Goal: Task Accomplishment & Management: Use online tool/utility

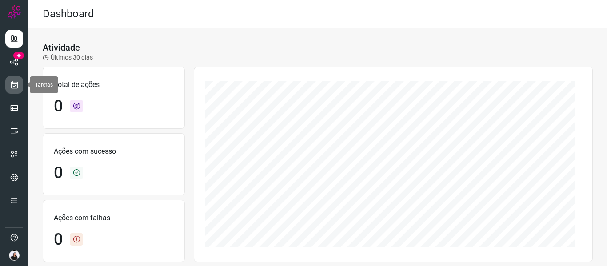
click at [17, 81] on icon at bounding box center [14, 84] width 9 height 9
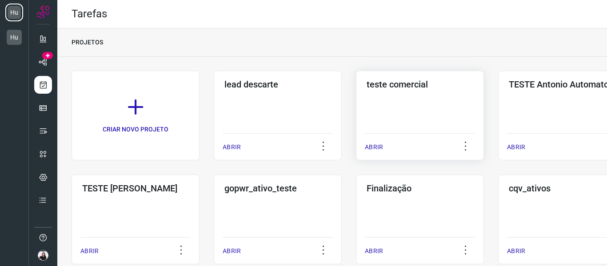
click at [396, 96] on div "teste comercial ABRIR" at bounding box center [420, 116] width 128 height 90
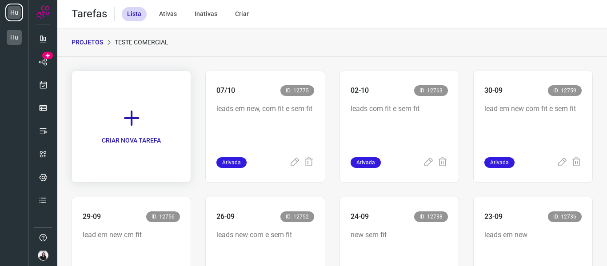
click at [109, 116] on link "CRIAR NOVA TAREFA" at bounding box center [132, 127] width 120 height 112
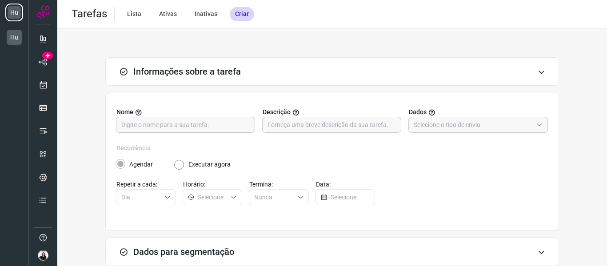
click at [216, 130] on input "text" at bounding box center [185, 124] width 129 height 15
type input "08-10"
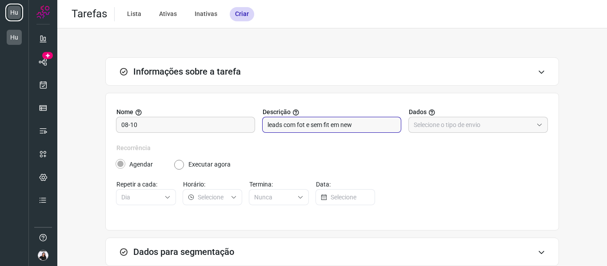
click at [300, 123] on input "leads com fot e sem fit em new" at bounding box center [332, 124] width 129 height 15
type input "leads com fit e sem fit em new"
click at [482, 141] on div "Nome 08-10 Descrição leads com fit e sem fit em new Dados" at bounding box center [333, 126] width 432 height 36
click at [479, 134] on div "Nome 08-10 Descrição leads com fit e sem fit em new Dados" at bounding box center [333, 126] width 432 height 36
click at [478, 129] on input "text" at bounding box center [473, 124] width 119 height 15
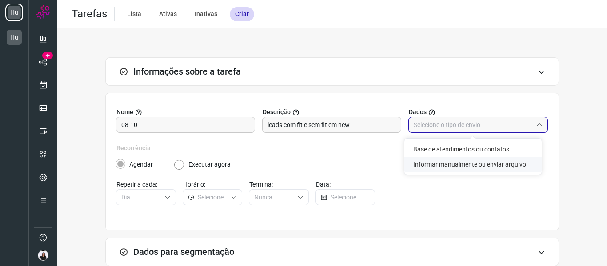
click at [476, 166] on li "Informar manualmente ou enviar arquivo" at bounding box center [473, 164] width 137 height 15
type input "Informar manualmente ou enviar arquivo"
radio input "false"
radio input "true"
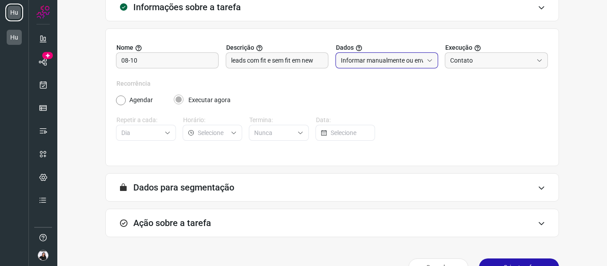
scroll to position [87, 0]
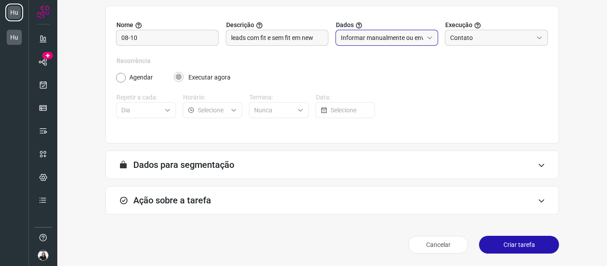
click at [197, 209] on div "Ação sobre a tarefa" at bounding box center [332, 200] width 454 height 28
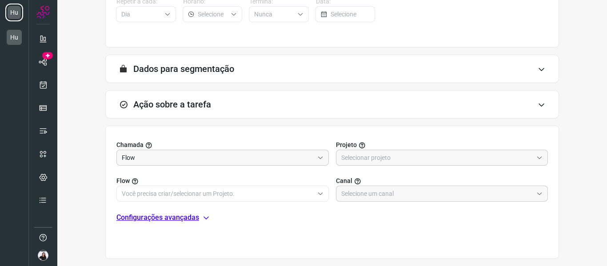
scroll to position [228, 0]
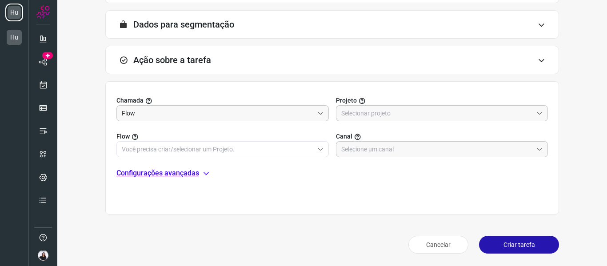
click at [405, 122] on div "Flow Canal" at bounding box center [333, 139] width 432 height 36
click at [402, 118] on input "text" at bounding box center [438, 113] width 192 height 15
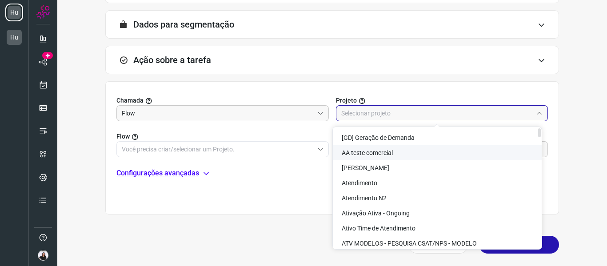
click at [383, 156] on span "AA teste comercial" at bounding box center [367, 152] width 51 height 7
type input "AA teste comercial"
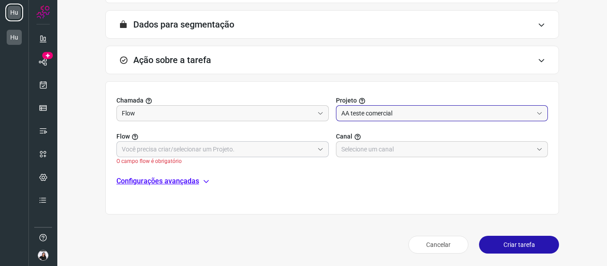
click at [247, 152] on input "text" at bounding box center [218, 149] width 192 height 15
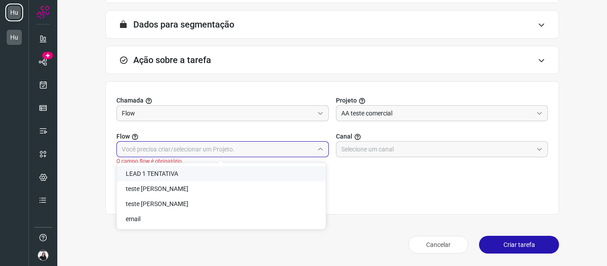
click at [182, 173] on li "LEAD 1 TENTATIVA" at bounding box center [221, 173] width 209 height 15
type input "LEAD 1 TENTATIVA"
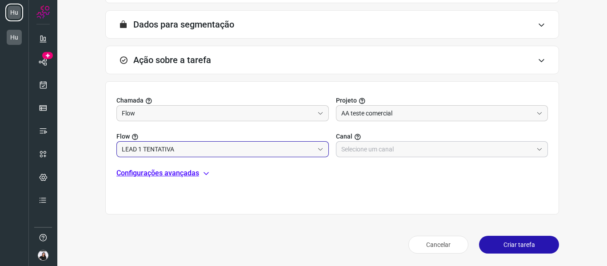
click at [458, 153] on input "text" at bounding box center [438, 149] width 192 height 15
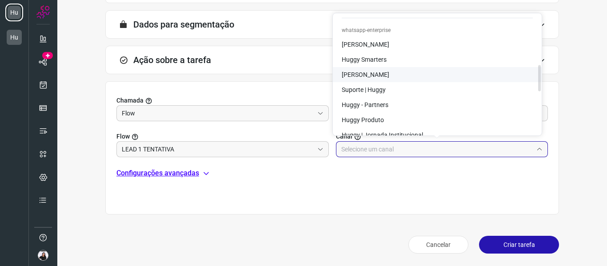
scroll to position [267, 0]
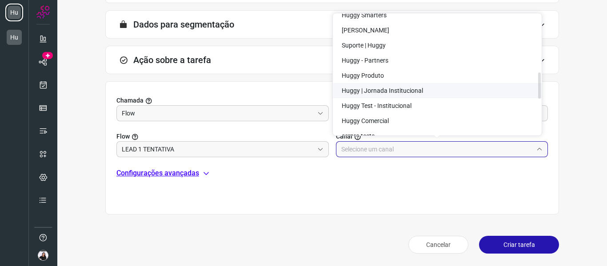
click at [385, 92] on span "Huggy | Jornada Institucional" at bounding box center [382, 90] width 81 height 7
type input "Huggy | Jornada Institucional"
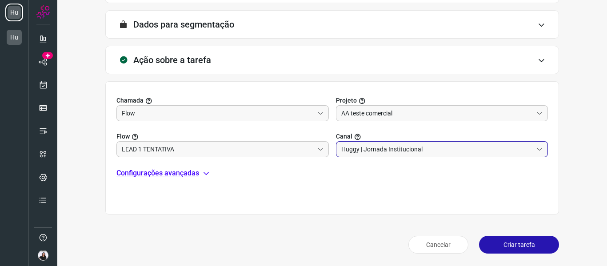
click at [501, 241] on button "Criar tarefa" at bounding box center [519, 245] width 80 height 18
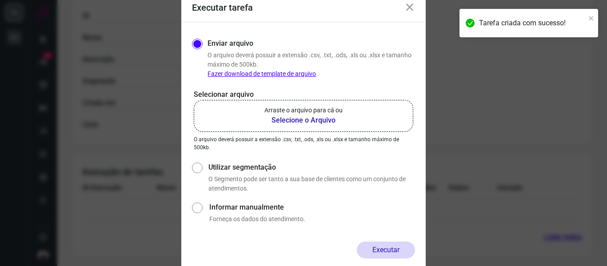
scroll to position [193, 0]
click at [323, 121] on b "Selecione o Arquivo" at bounding box center [304, 120] width 78 height 11
click at [0, 0] on input "Arraste o arquivo para cá ou Selecione o Arquivo" at bounding box center [0, 0] width 0 height 0
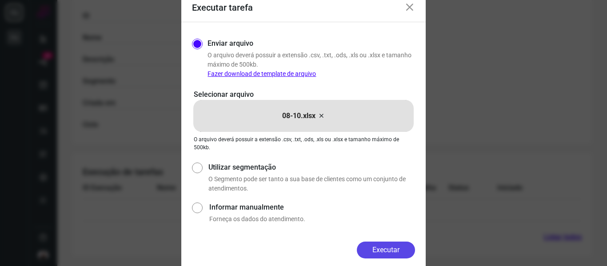
click at [381, 245] on button "Executar" at bounding box center [386, 250] width 58 height 17
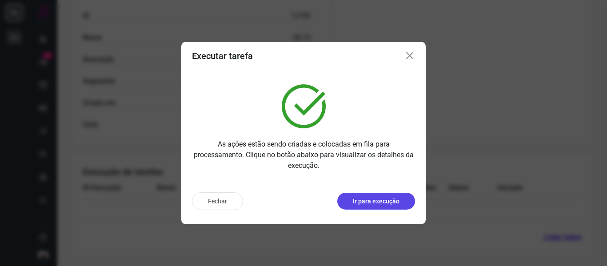
click at [372, 208] on button "Ir para execução" at bounding box center [377, 201] width 78 height 17
